Goal: Find specific page/section: Find specific page/section

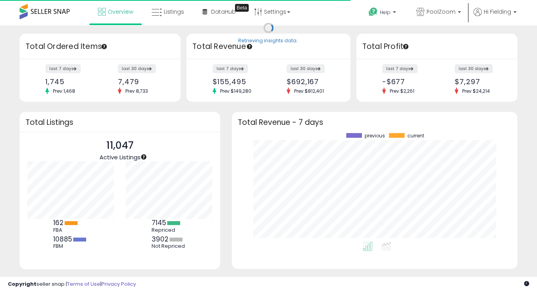
scroll to position [109, 270]
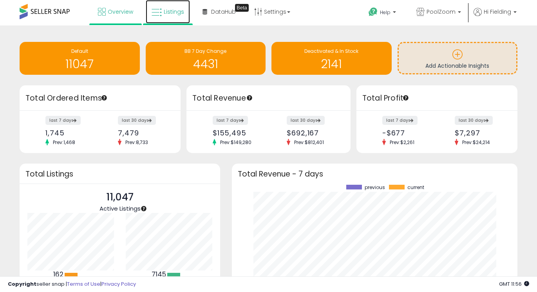
click at [168, 13] on span "Listings" at bounding box center [174, 12] width 20 height 8
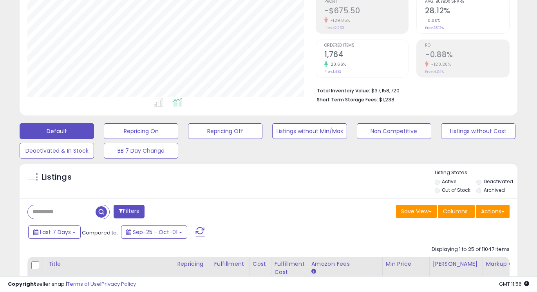
scroll to position [134, 0]
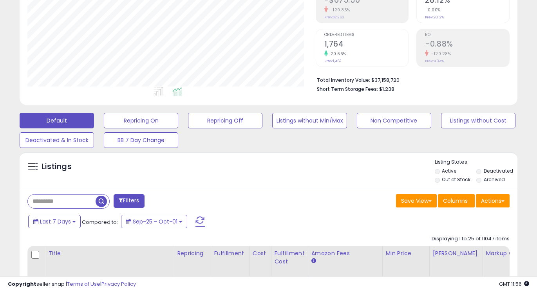
drag, startPoint x: 78, startPoint y: 206, endPoint x: 78, endPoint y: 202, distance: 3.9
click at [78, 202] on input "text" at bounding box center [62, 202] width 68 height 14
paste input "text"
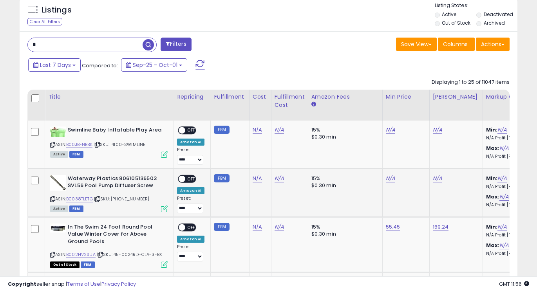
scroll to position [292, 0]
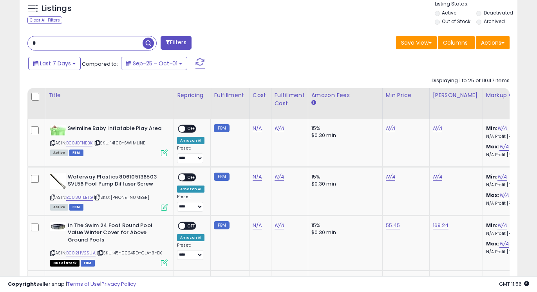
click at [96, 46] on input "text" at bounding box center [85, 43] width 115 height 14
paste input "text"
click at [98, 45] on input "text" at bounding box center [85, 43] width 115 height 14
paste input "**********"
type input "**********"
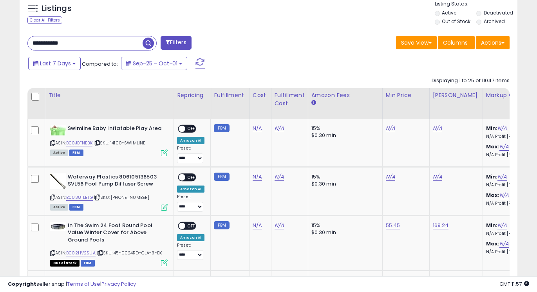
click at [150, 45] on span "button" at bounding box center [147, 43] width 11 height 11
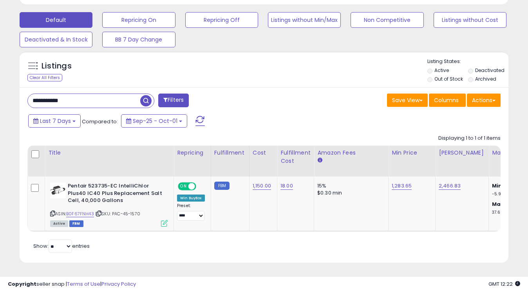
scroll to position [391298, 391176]
